Goal: Task Accomplishment & Management: Complete application form

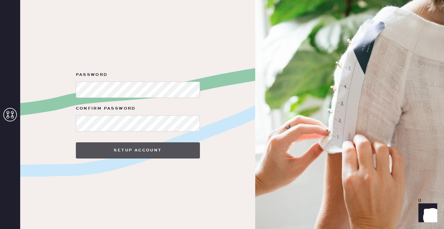
click at [129, 149] on button "Setup Account" at bounding box center [138, 150] width 124 height 16
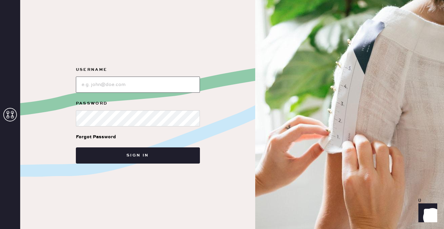
type input "[EMAIL_ADDRESS][DOMAIN_NAME]"
click at [138, 155] on button "Sign in" at bounding box center [138, 155] width 124 height 16
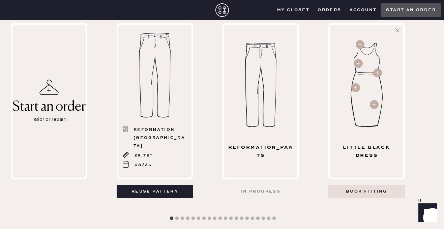
scroll to position [309, 0]
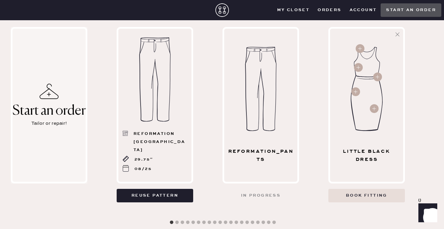
click at [51, 84] on use at bounding box center [49, 91] width 19 height 15
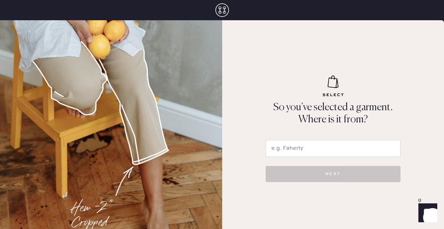
click at [297, 146] on input "text" at bounding box center [333, 148] width 135 height 17
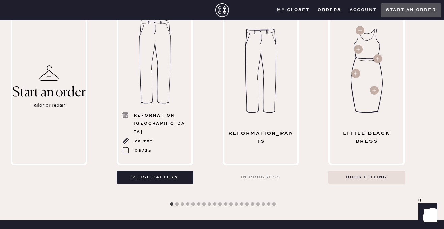
scroll to position [327, 0]
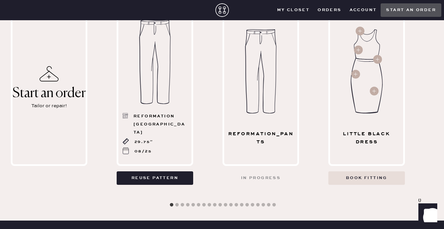
click at [260, 137] on div "reformation_pants" at bounding box center [260, 138] width 67 height 16
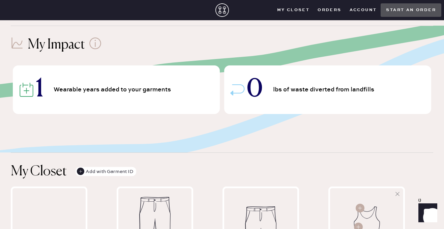
scroll to position [144, 0]
